Goal: Task Accomplishment & Management: Manage account settings

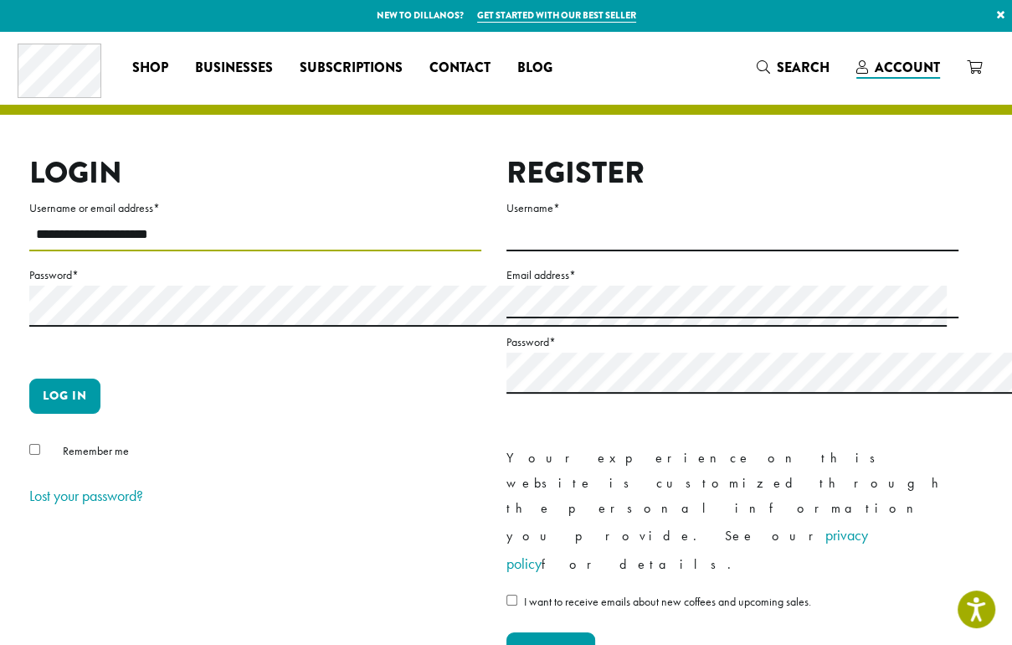
drag, startPoint x: 259, startPoint y: 271, endPoint x: 21, endPoint y: 277, distance: 237.9
click at [21, 277] on div "**********" at bounding box center [494, 424] width 954 height 539
type input "**********"
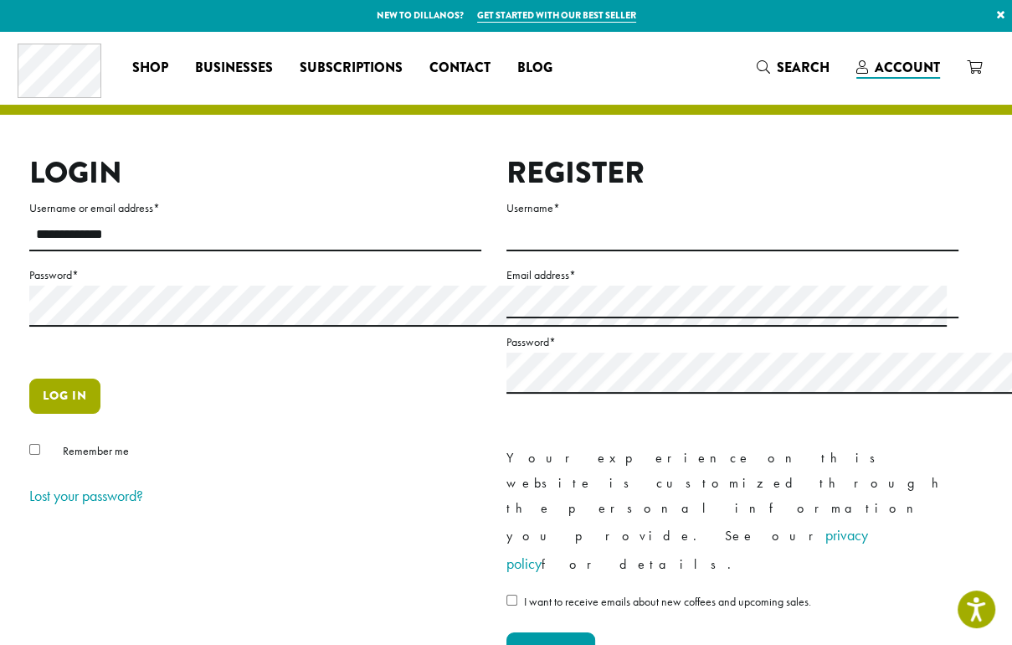
click at [77, 414] on button "Log in" at bounding box center [64, 395] width 71 height 35
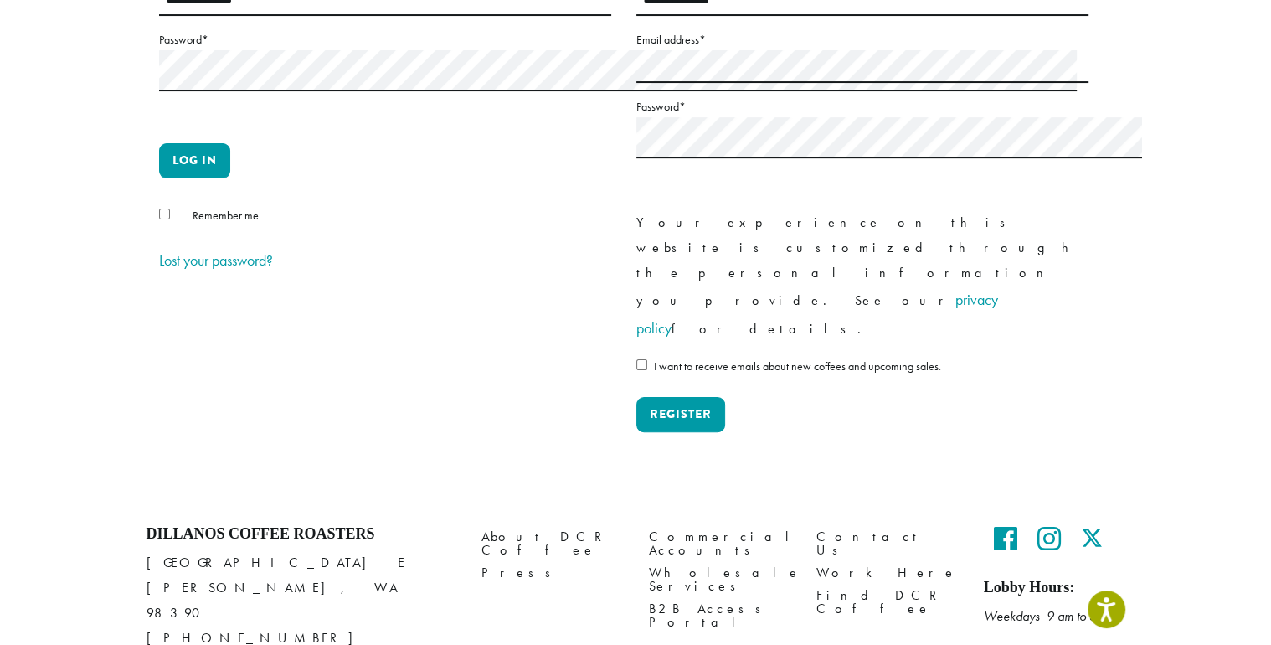
scroll to position [223, 0]
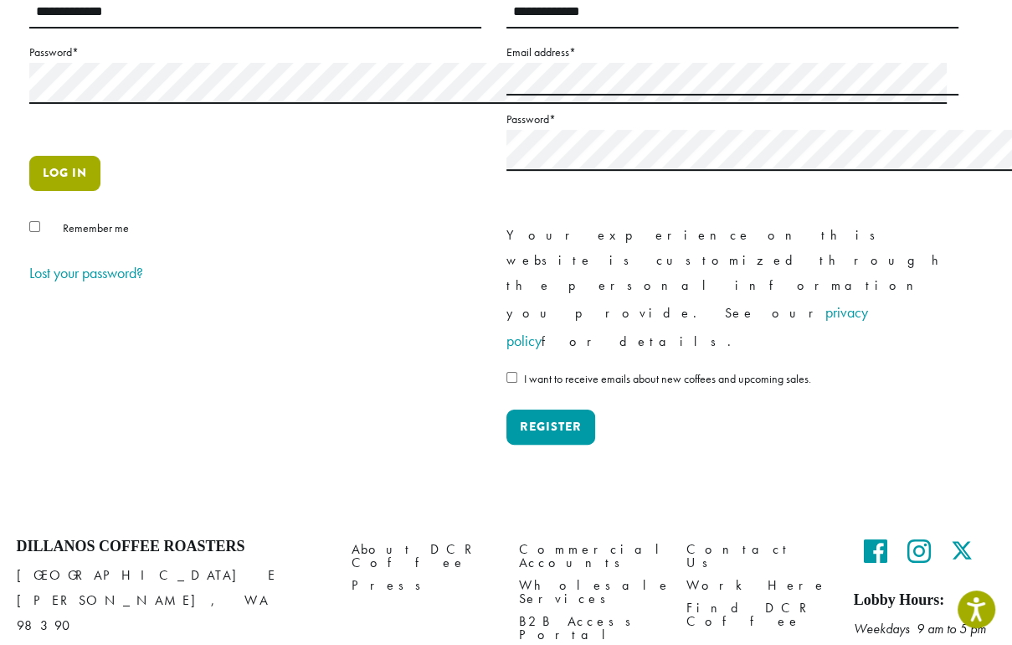
click at [85, 191] on button "Log in" at bounding box center [64, 173] width 71 height 35
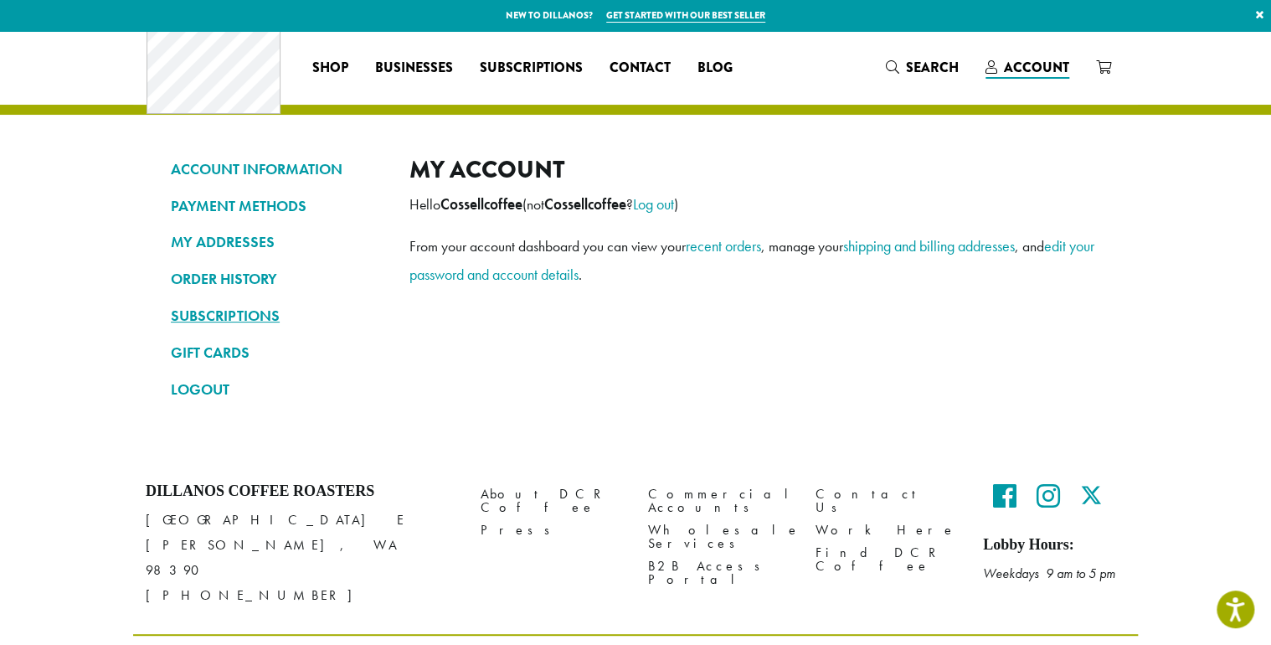
click at [171, 321] on link "SUBSCRIPTIONS" at bounding box center [277, 315] width 213 height 28
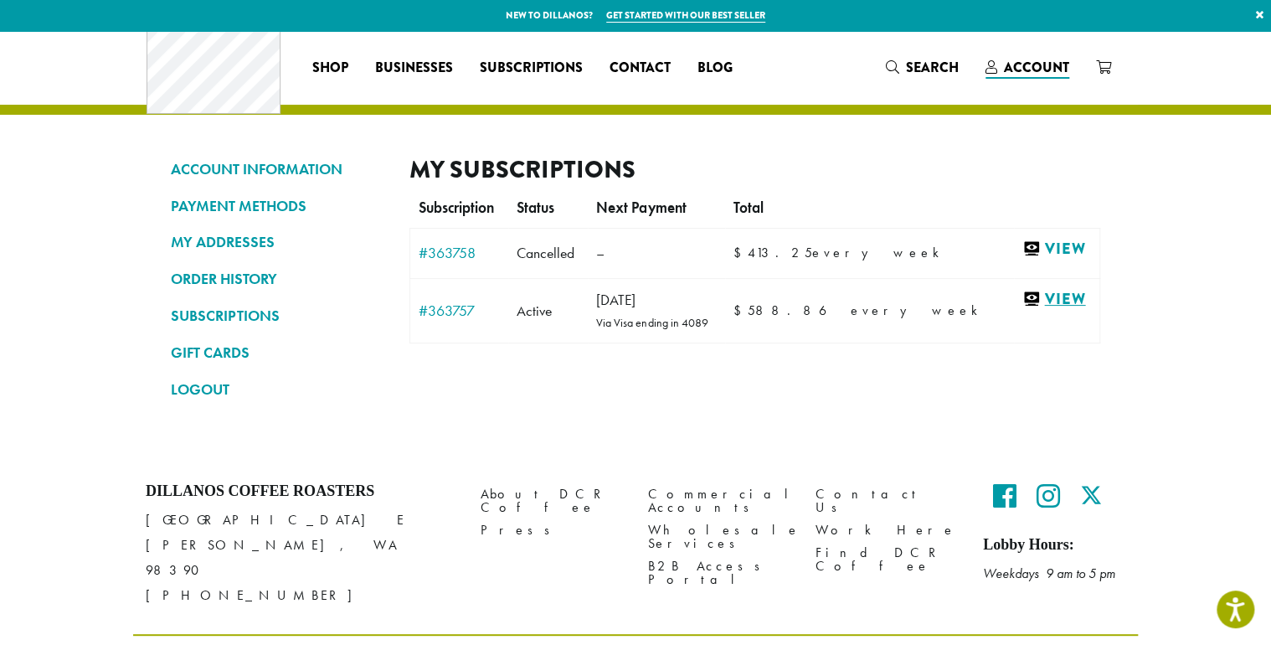
click at [1091, 310] on link "View" at bounding box center [1056, 299] width 69 height 21
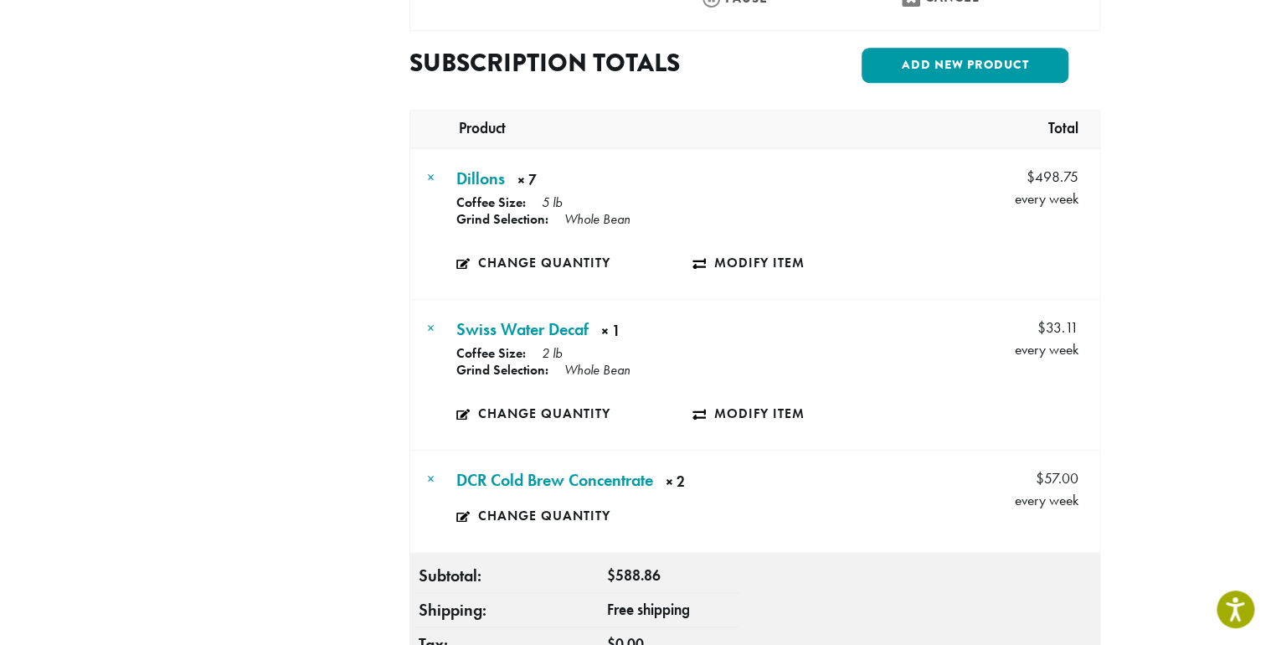
scroll to position [670, 0]
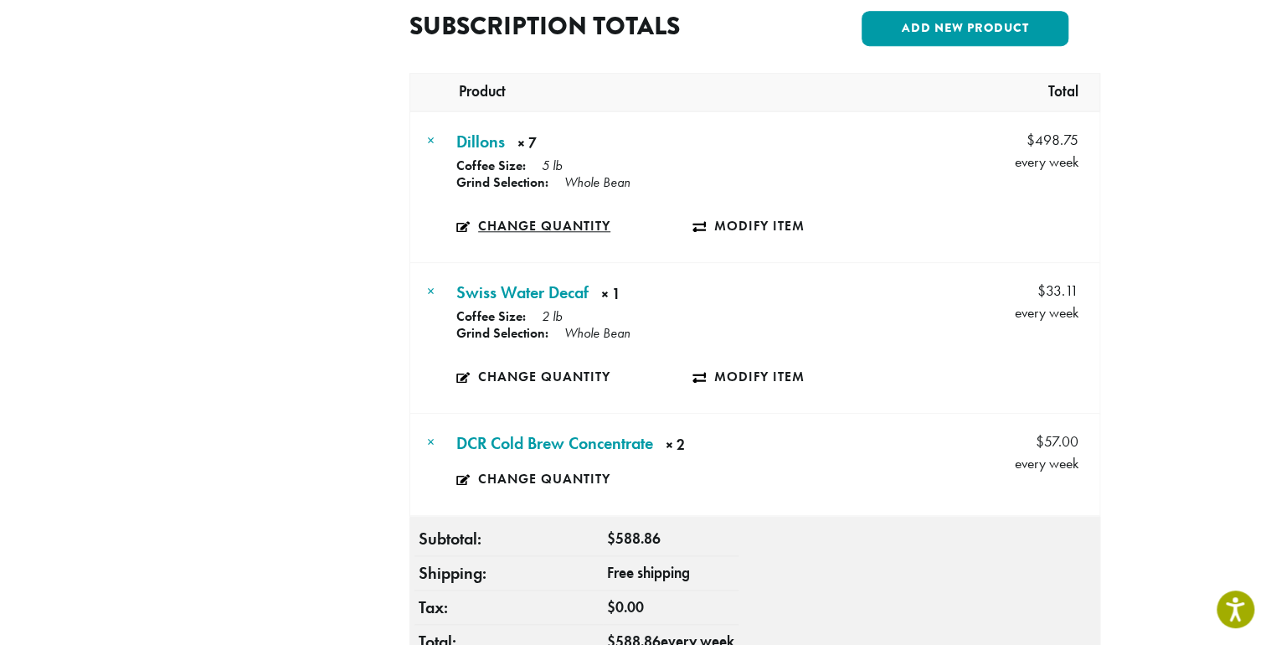
click at [481, 224] on link "Change quantity" at bounding box center [574, 226] width 236 height 39
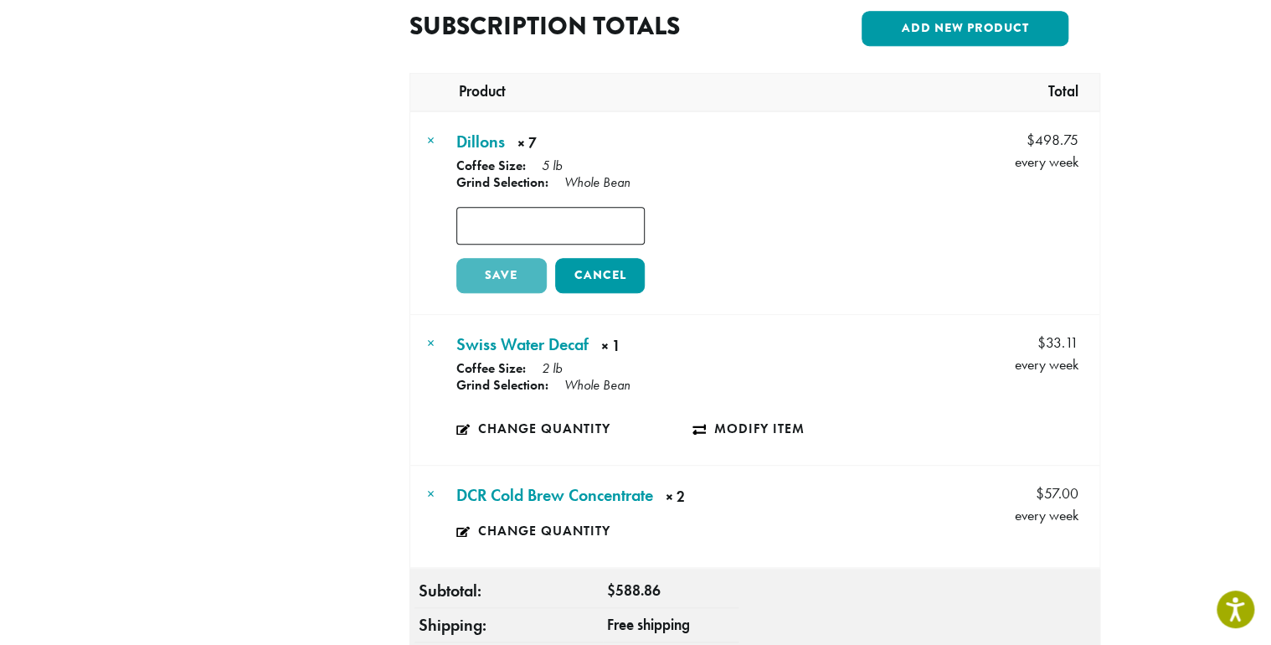
type input "*"
click at [601, 218] on input "*" at bounding box center [550, 226] width 188 height 38
click at [463, 280] on link "Save" at bounding box center [501, 275] width 90 height 35
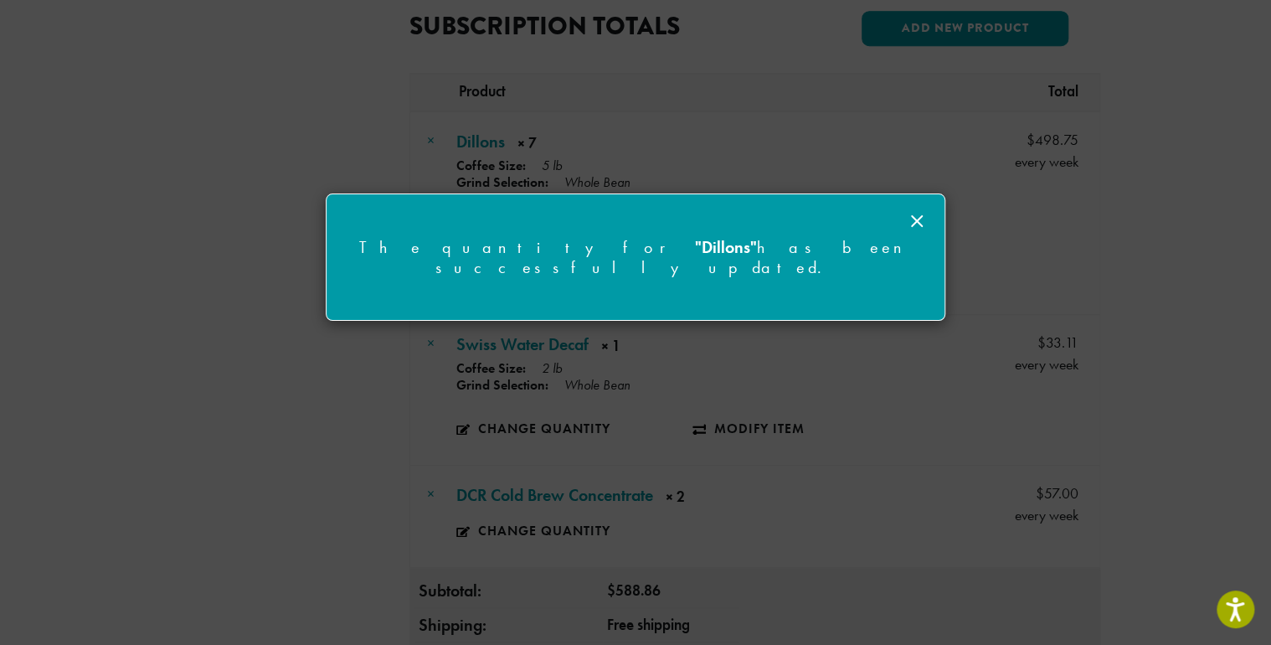
click at [922, 222] on icon at bounding box center [917, 221] width 20 height 20
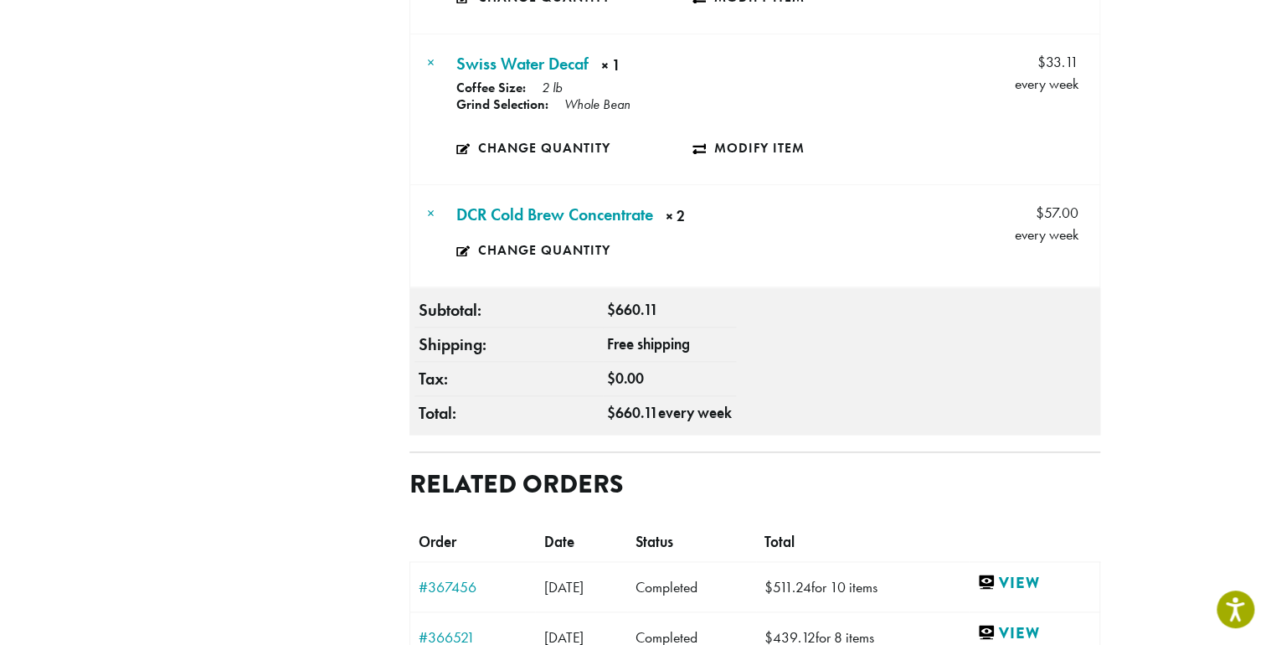
scroll to position [670, 0]
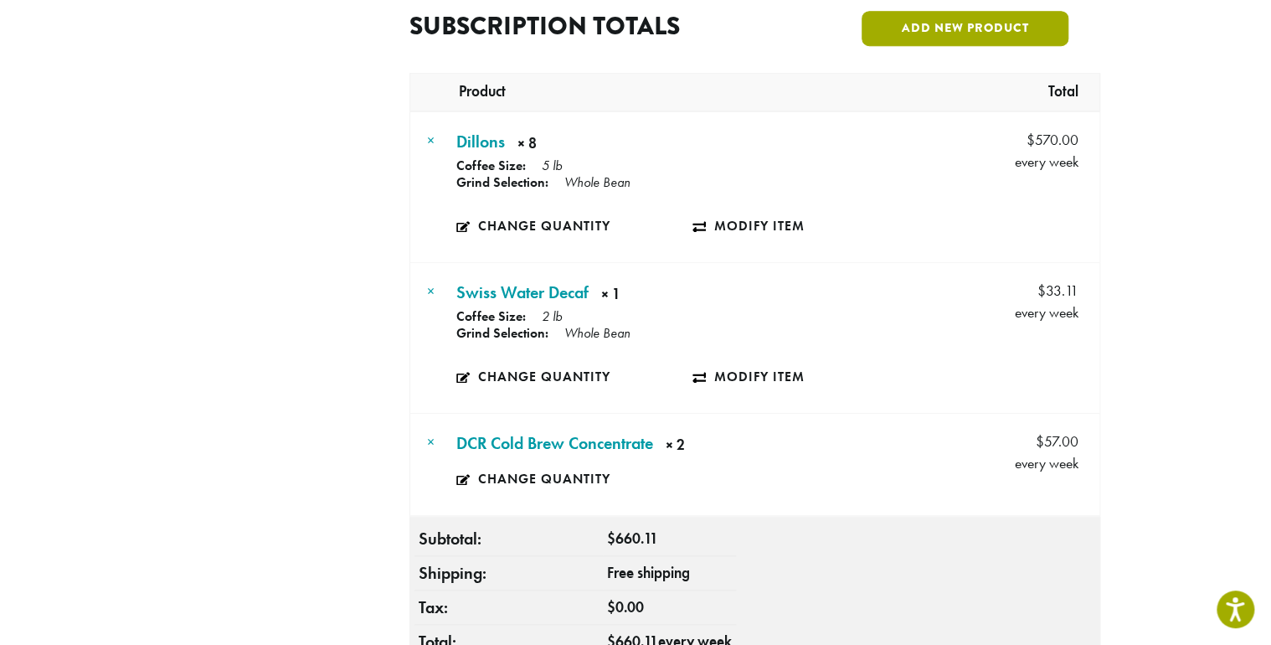
click at [1055, 20] on link "Add new product" at bounding box center [965, 28] width 207 height 35
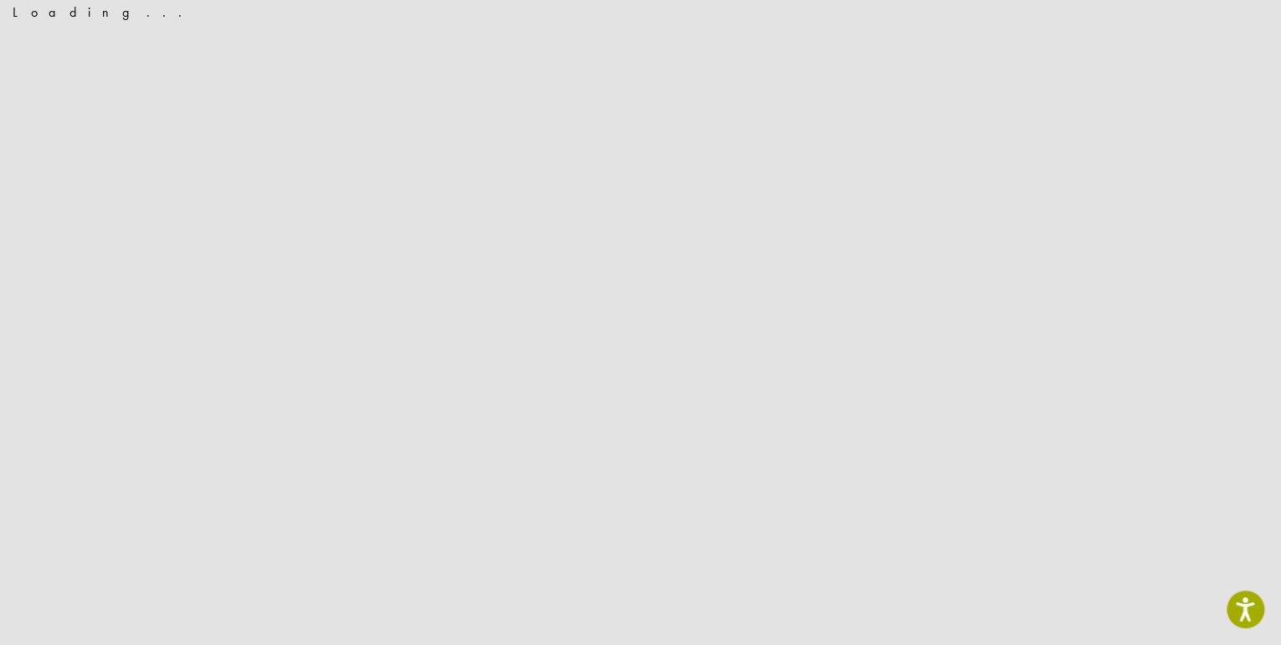
scroll to position [0, 0]
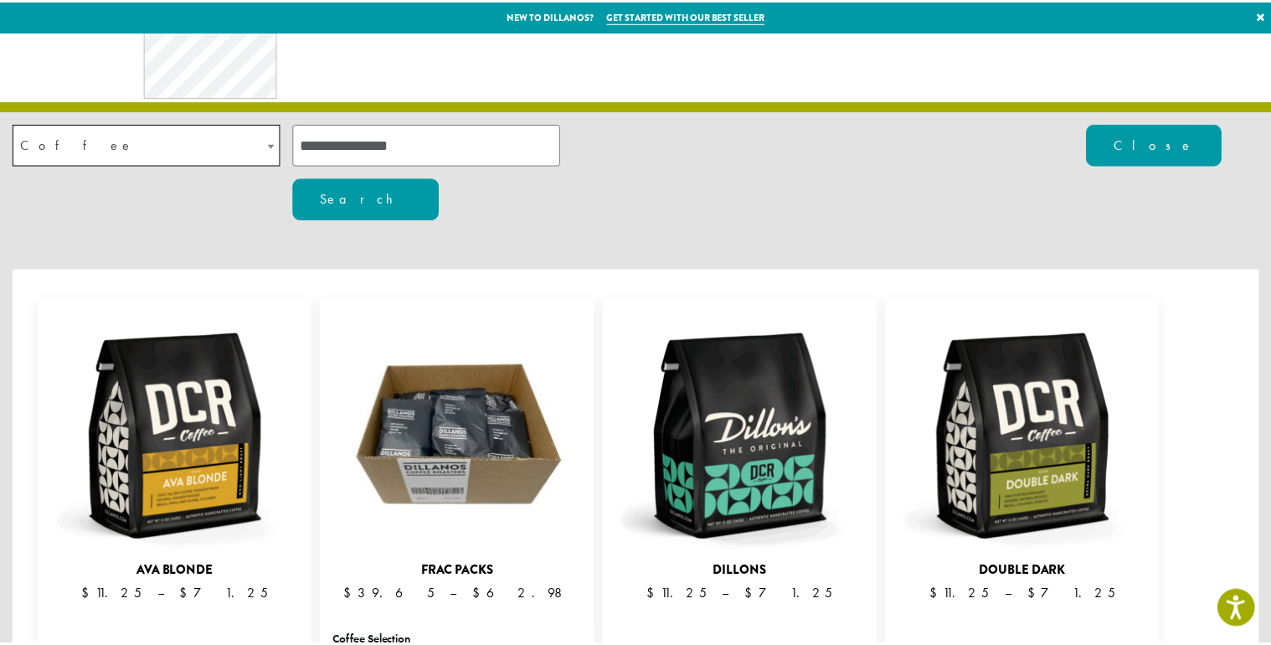
scroll to position [223, 0]
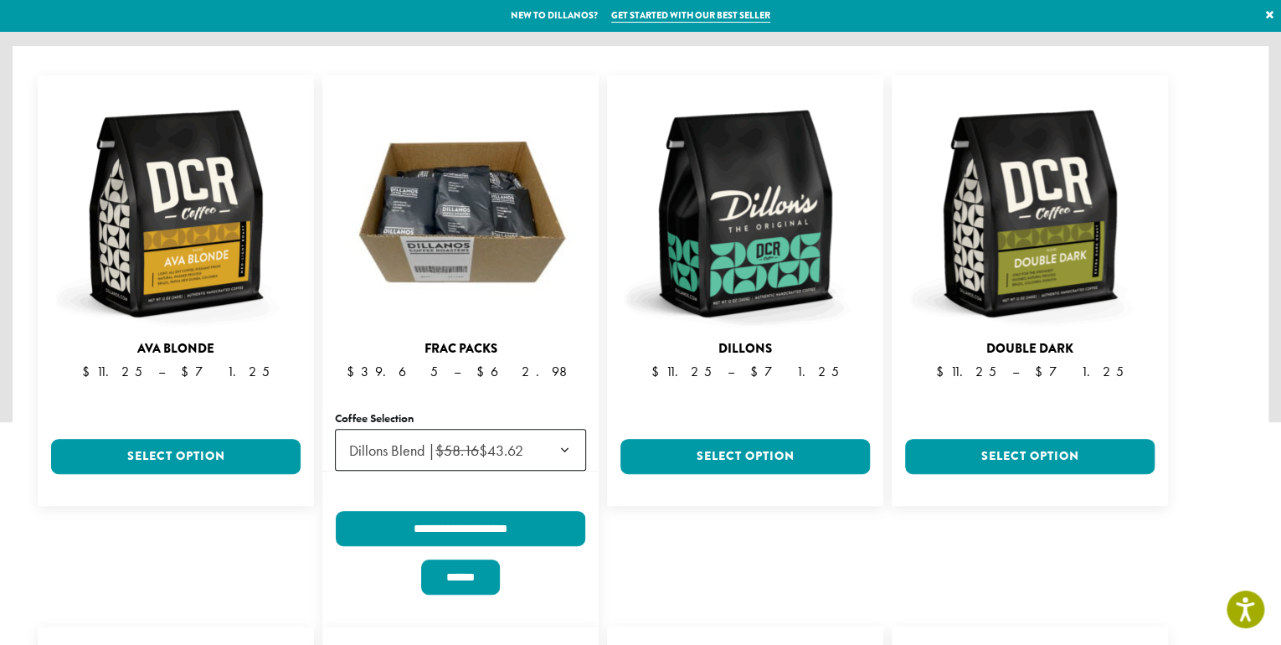
click at [567, 430] on b at bounding box center [564, 451] width 41 height 42
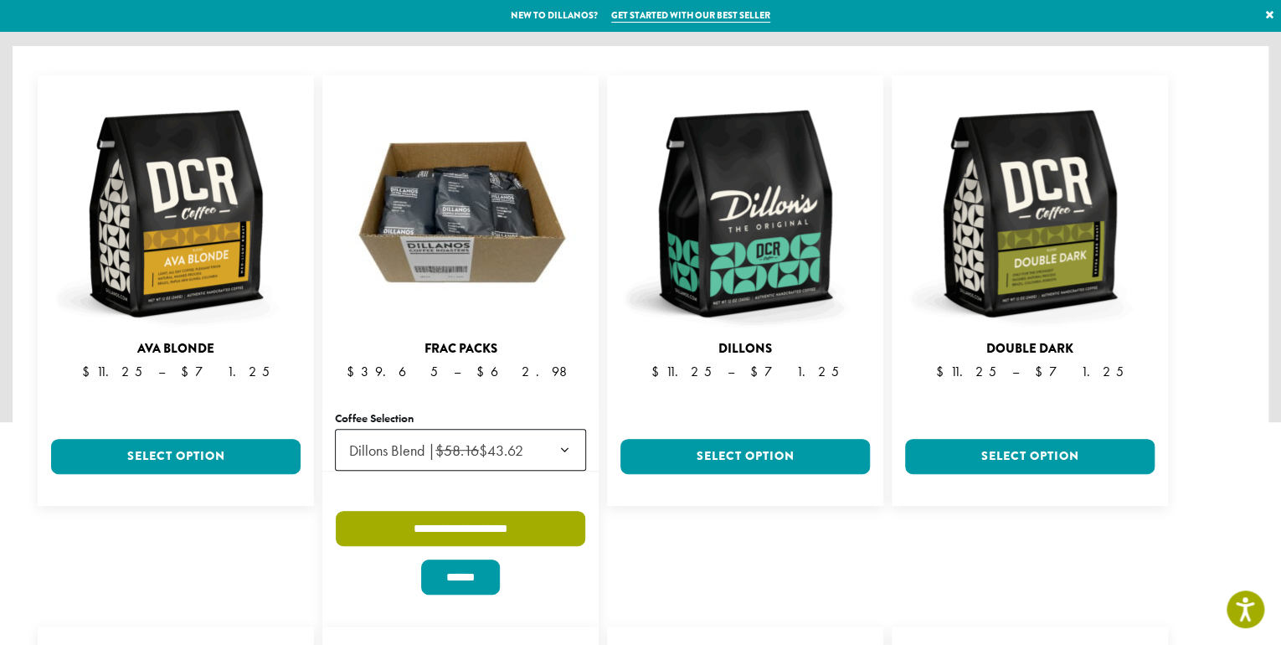
click at [459, 511] on input "**********" at bounding box center [461, 528] width 250 height 35
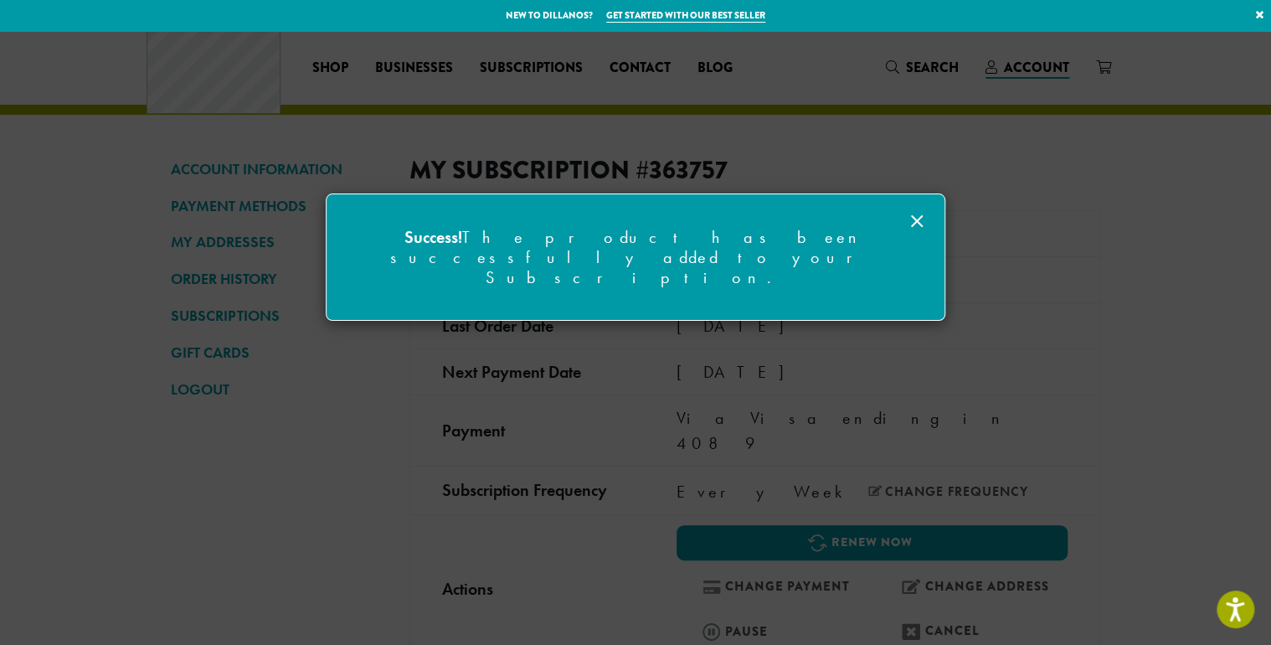
click at [913, 220] on icon at bounding box center [917, 221] width 20 height 20
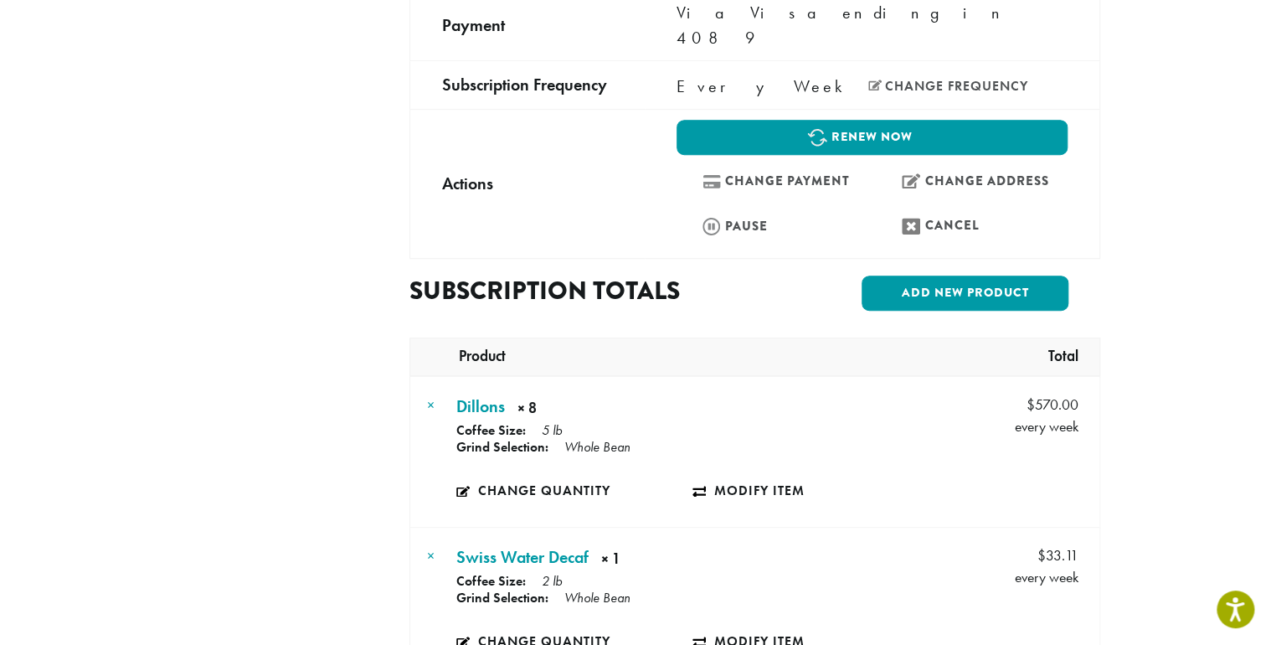
scroll to position [446, 0]
